Goal: Task Accomplishment & Management: Complete application form

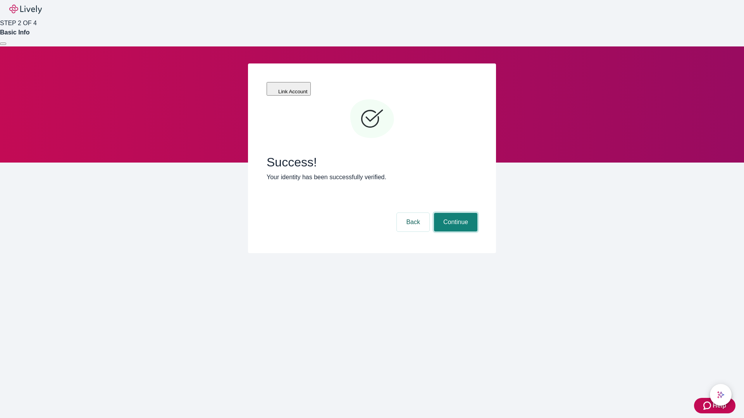
click at [454, 213] on button "Continue" at bounding box center [455, 222] width 43 height 19
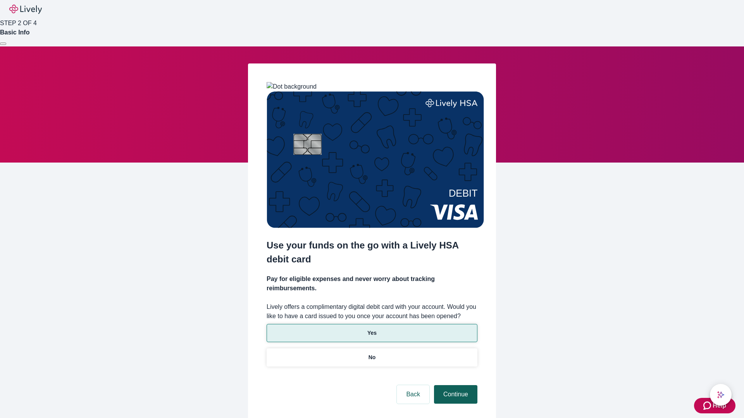
click at [371, 329] on p "Yes" at bounding box center [371, 333] width 9 height 8
click at [454, 385] on button "Continue" at bounding box center [455, 394] width 43 height 19
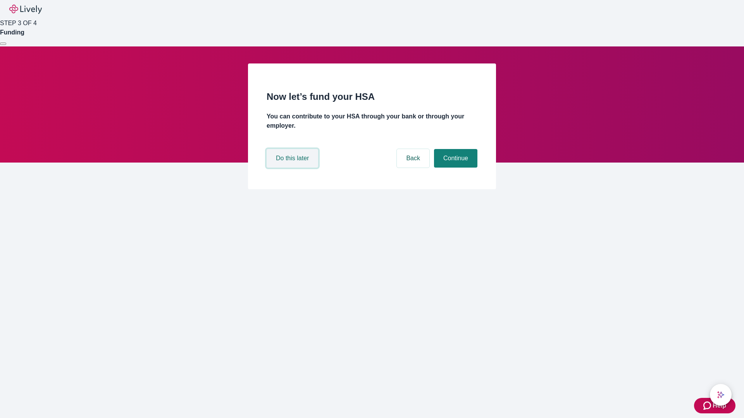
click at [293, 168] on button "Do this later" at bounding box center [293, 158] width 52 height 19
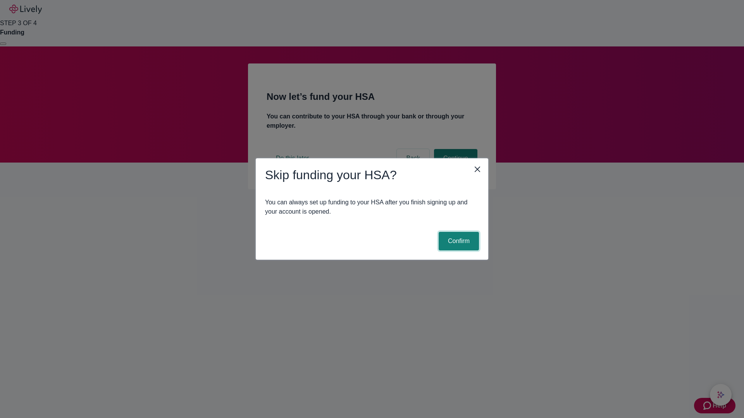
click at [457, 241] on button "Confirm" at bounding box center [459, 241] width 40 height 19
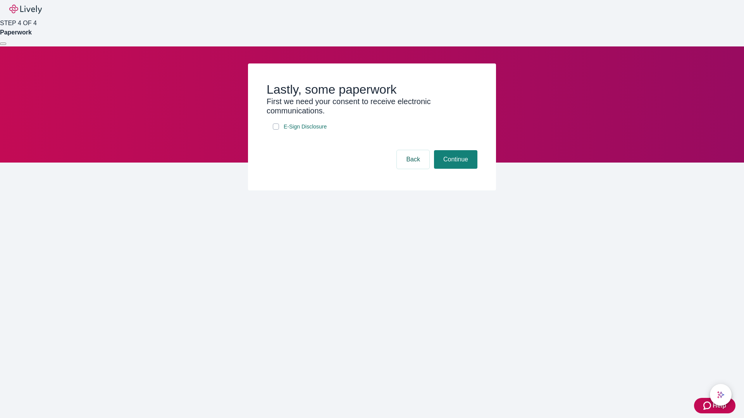
click at [276, 130] on input "E-Sign Disclosure" at bounding box center [276, 127] width 6 height 6
checkbox input "true"
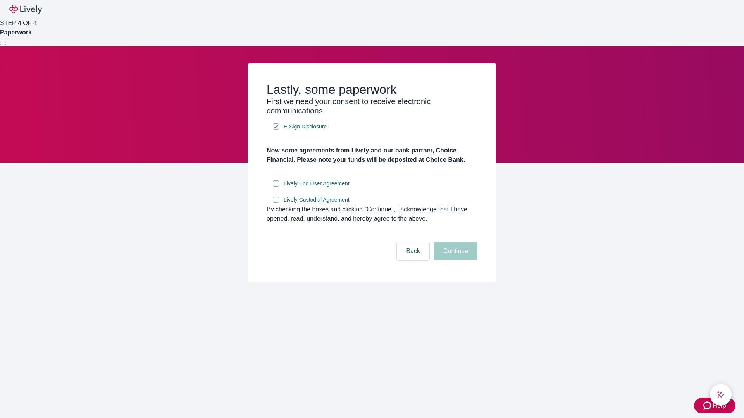
click at [276, 187] on input "Lively End User Agreement" at bounding box center [276, 184] width 6 height 6
checkbox input "true"
click at [276, 203] on input "Lively Custodial Agreement" at bounding box center [276, 200] width 6 height 6
checkbox input "true"
click at [454, 261] on button "Continue" at bounding box center [455, 251] width 43 height 19
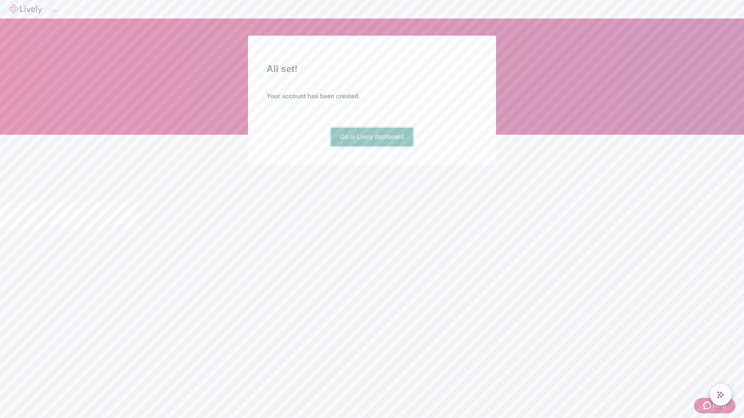
click at [371, 146] on link "Go to Lively dashboard" at bounding box center [372, 137] width 83 height 19
